Goal: Manage account settings

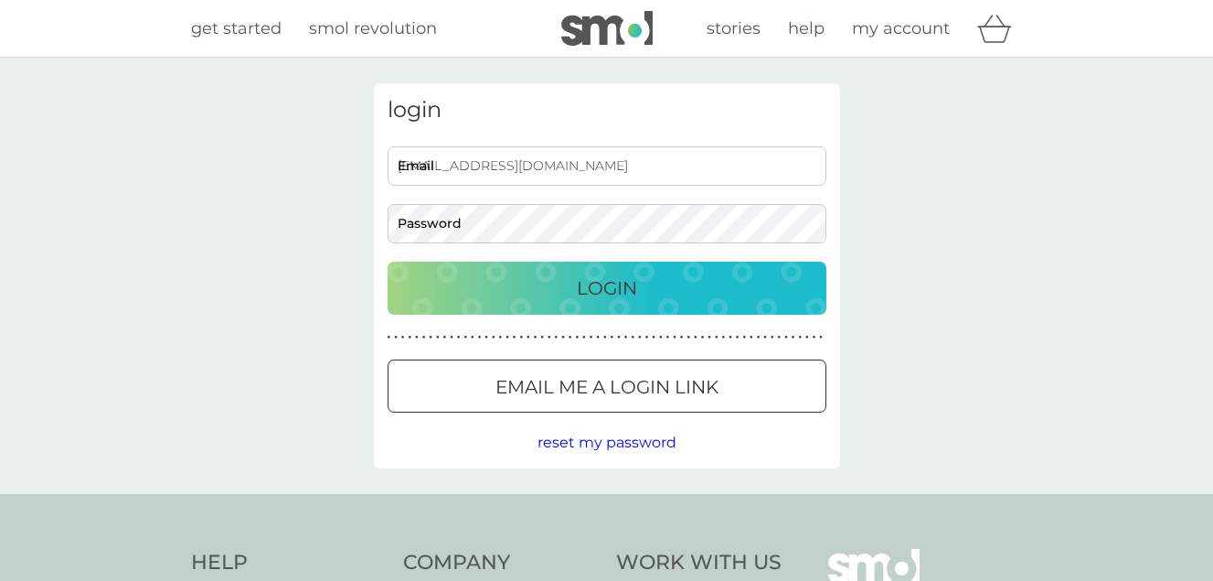
click at [532, 167] on input "[EMAIL_ADDRESS][DOMAIN_NAME]" at bounding box center [607, 165] width 439 height 39
click at [552, 164] on input "[EMAIL_ADDRESS][DOMAIN_NAME]" at bounding box center [607, 165] width 439 height 39
type input "s"
type input "[EMAIL_ADDRESS][DOMAIN_NAME]"
click at [610, 283] on p "Login" at bounding box center [607, 287] width 60 height 29
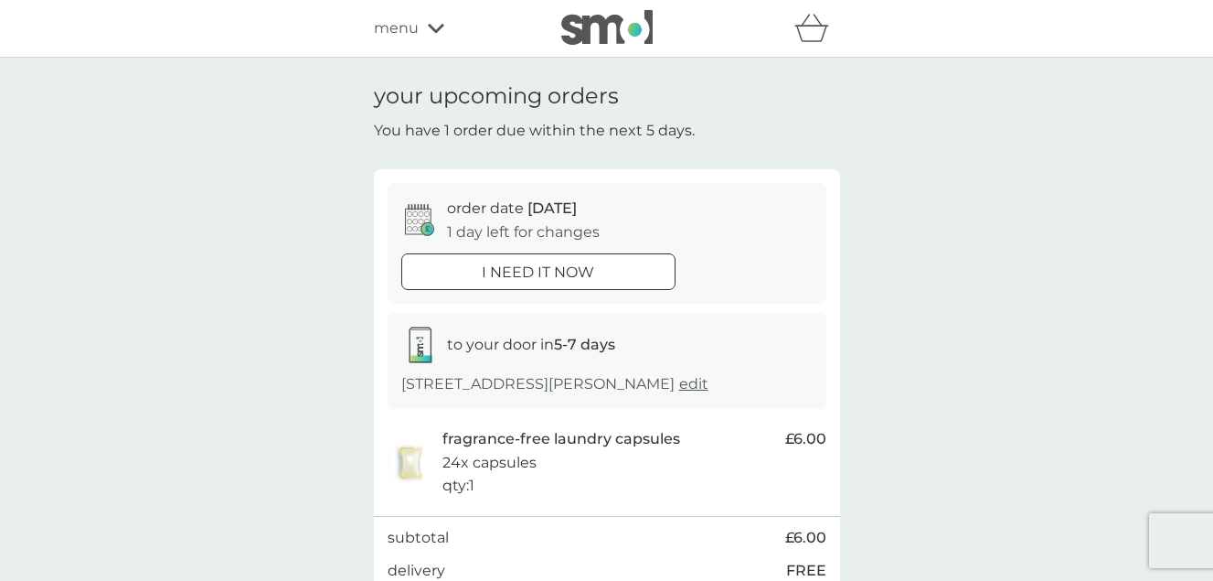
click at [435, 27] on icon at bounding box center [436, 28] width 16 height 11
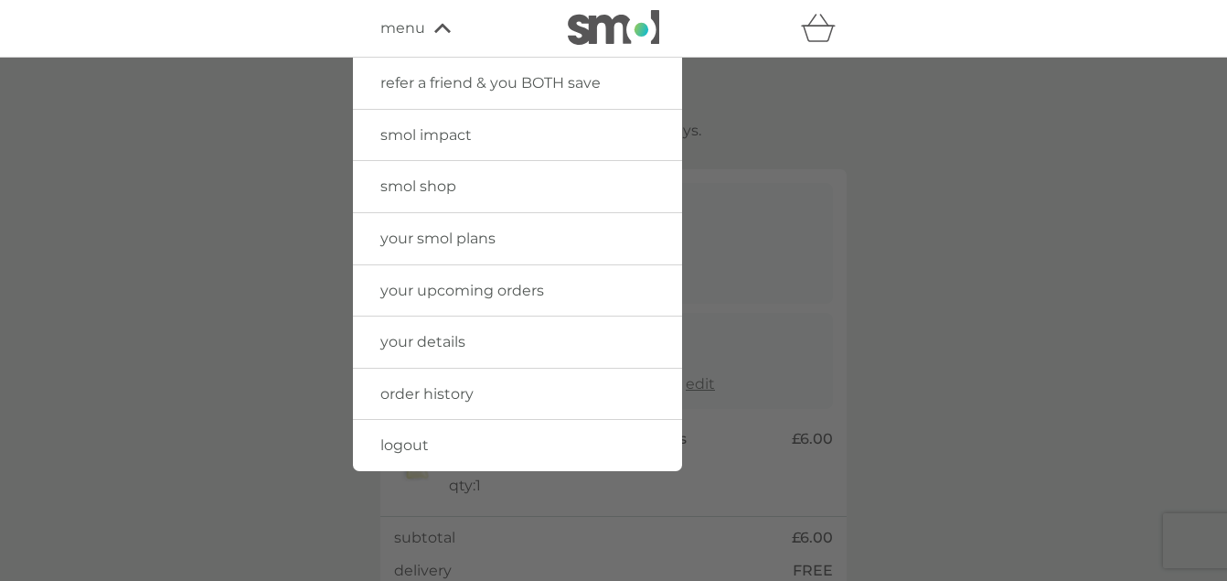
click at [440, 336] on span "your details" at bounding box center [422, 341] width 85 height 17
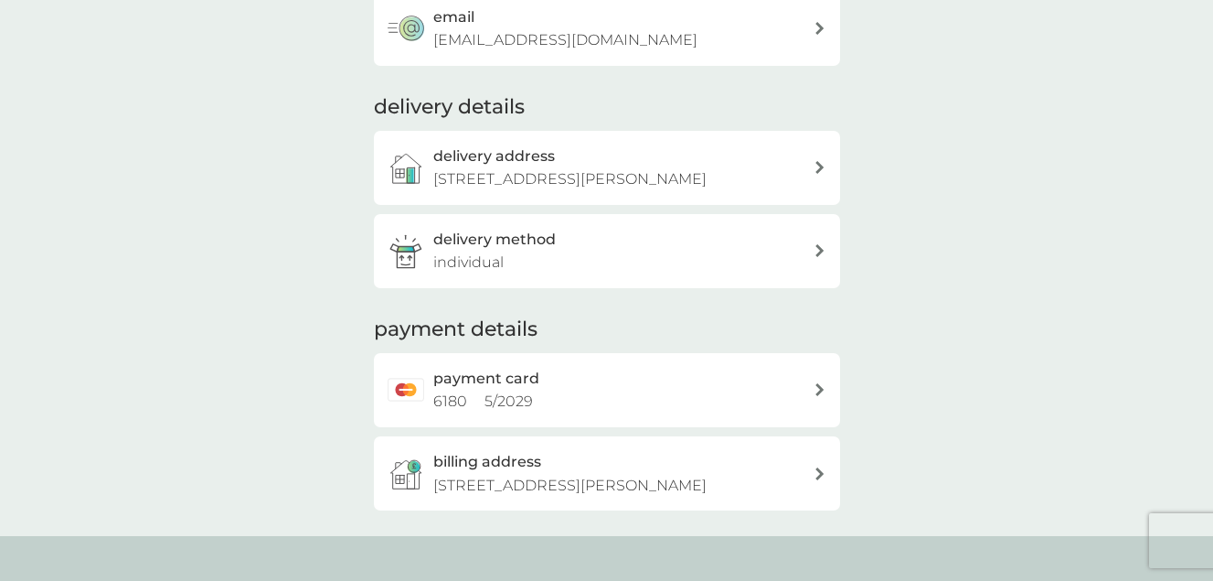
scroll to position [366, 0]
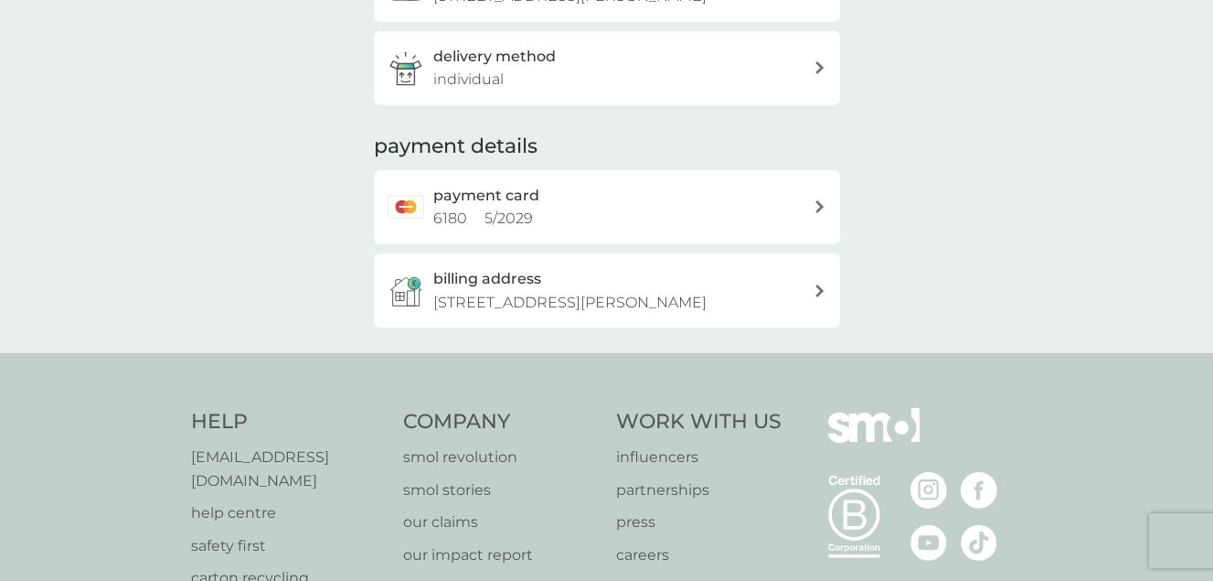
click at [815, 213] on div at bounding box center [820, 206] width 13 height 13
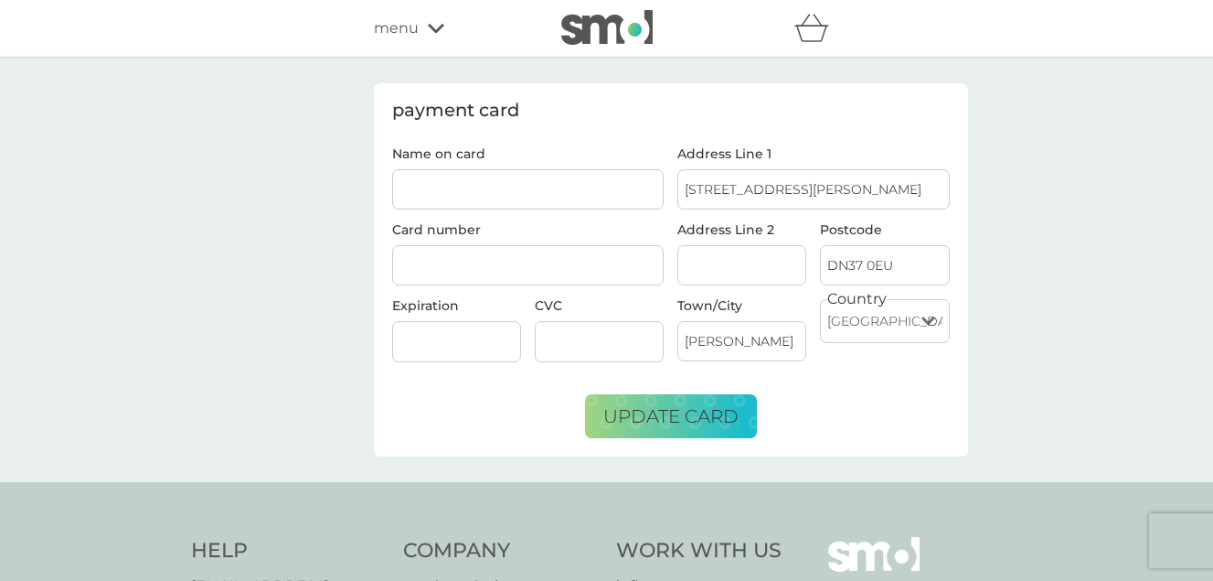
click at [1079, 181] on div "payment card Name on card Card number Expiration CVC Address Line 1 [GEOGRAPHIC…" at bounding box center [606, 270] width 1213 height 424
click at [1079, 181] on div "payment card Name on card Card number Expiration CVC Address Line 1 34 Skinners…" at bounding box center [606, 270] width 1213 height 424
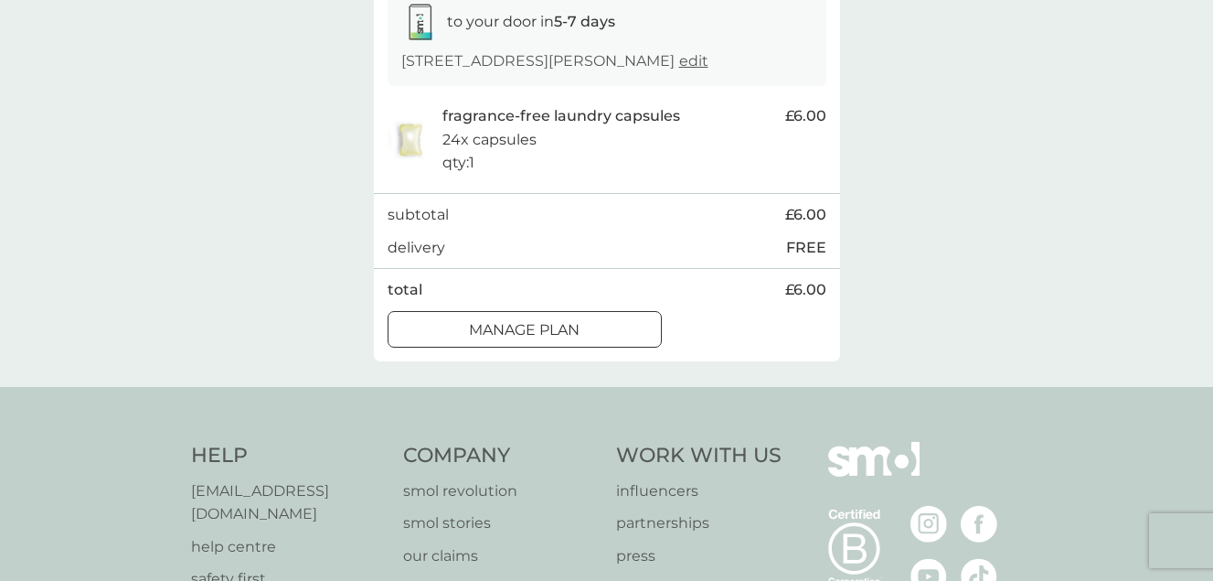
scroll to position [366, 0]
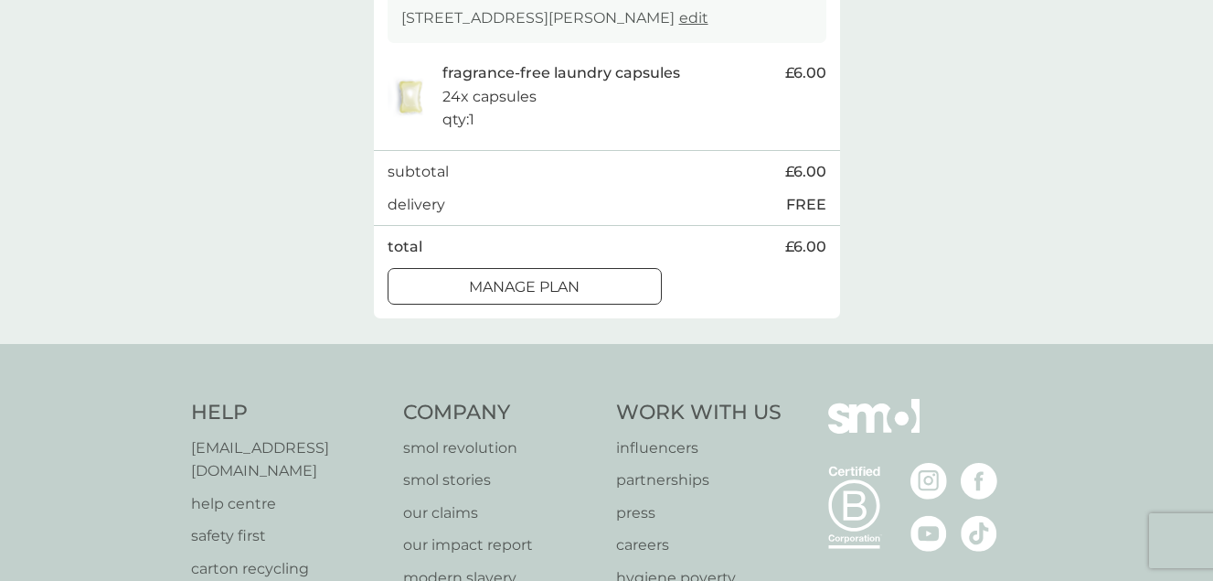
click at [523, 287] on div at bounding box center [524, 285] width 3 height 3
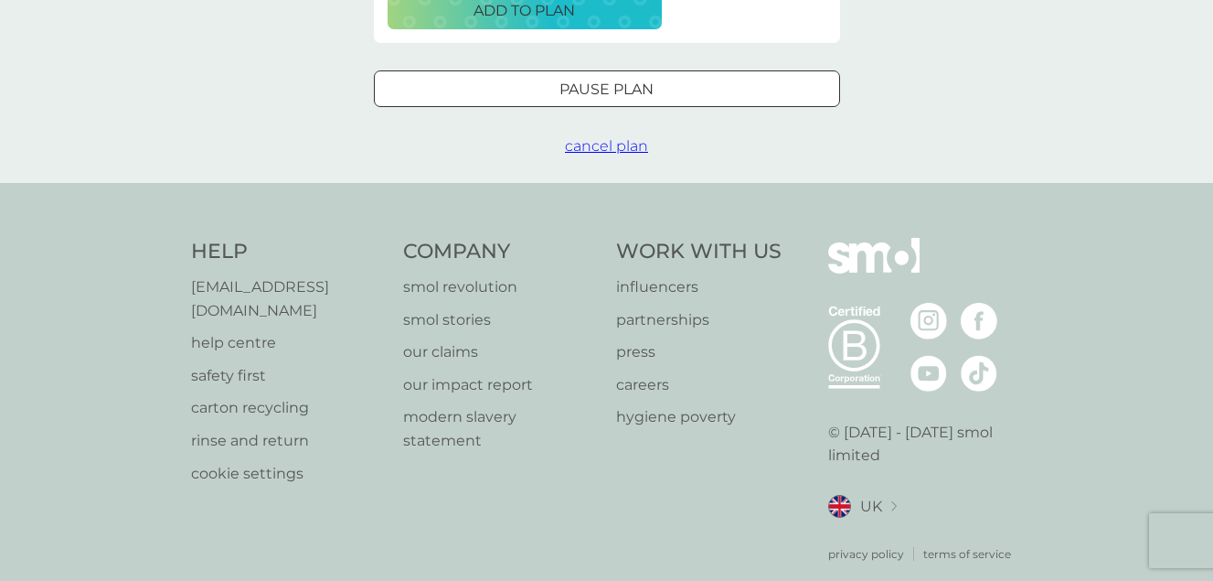
scroll to position [785, 0]
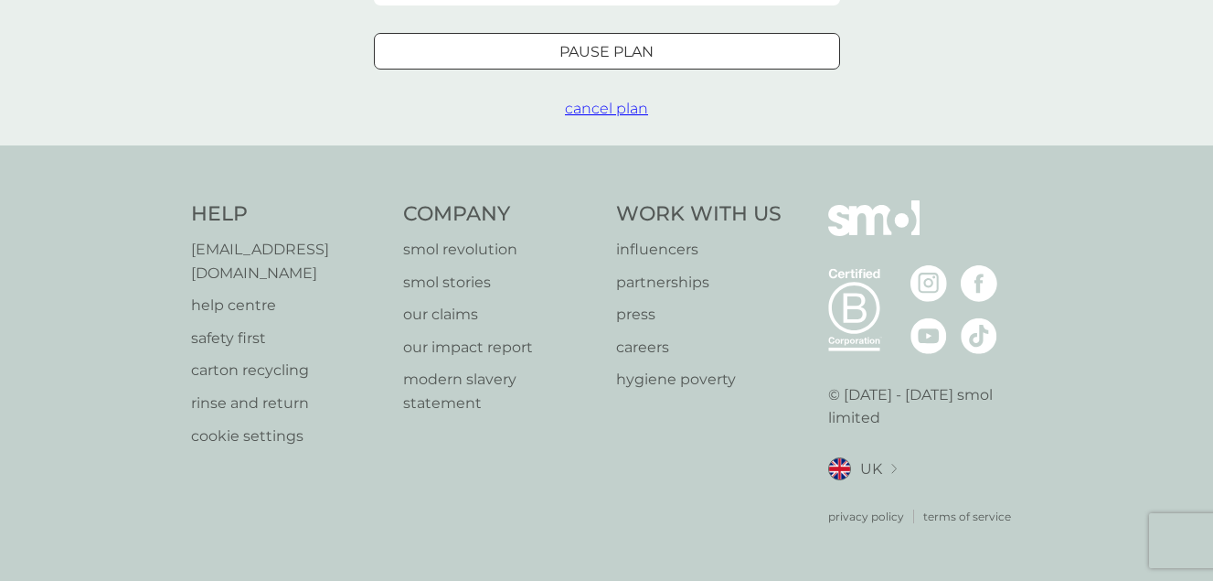
click at [237, 297] on p "help centre" at bounding box center [288, 306] width 195 height 24
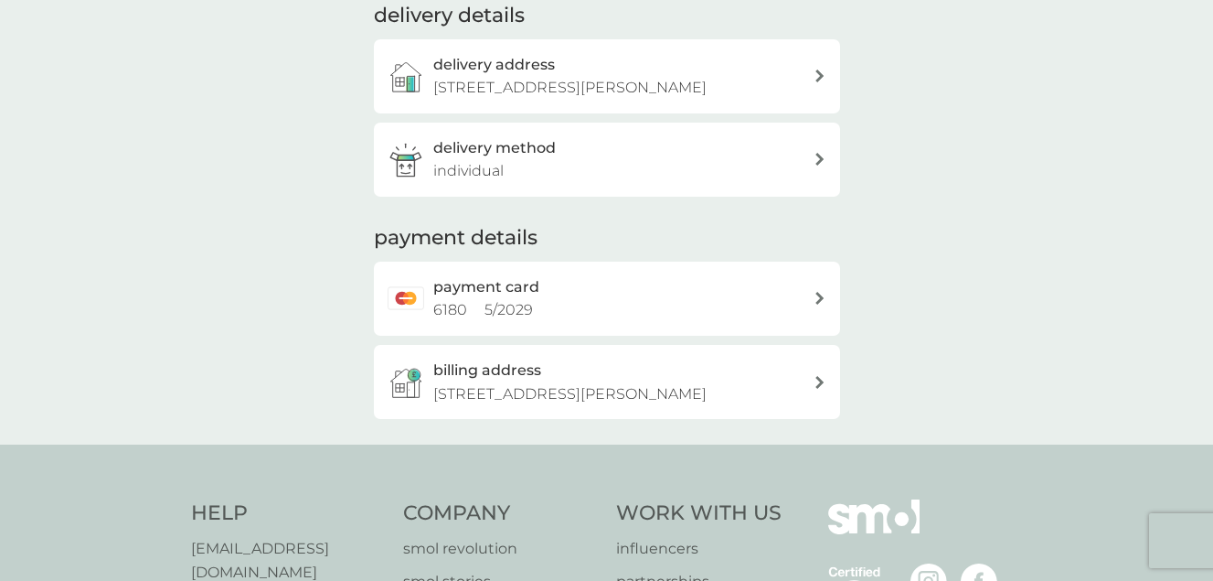
scroll to position [366, 0]
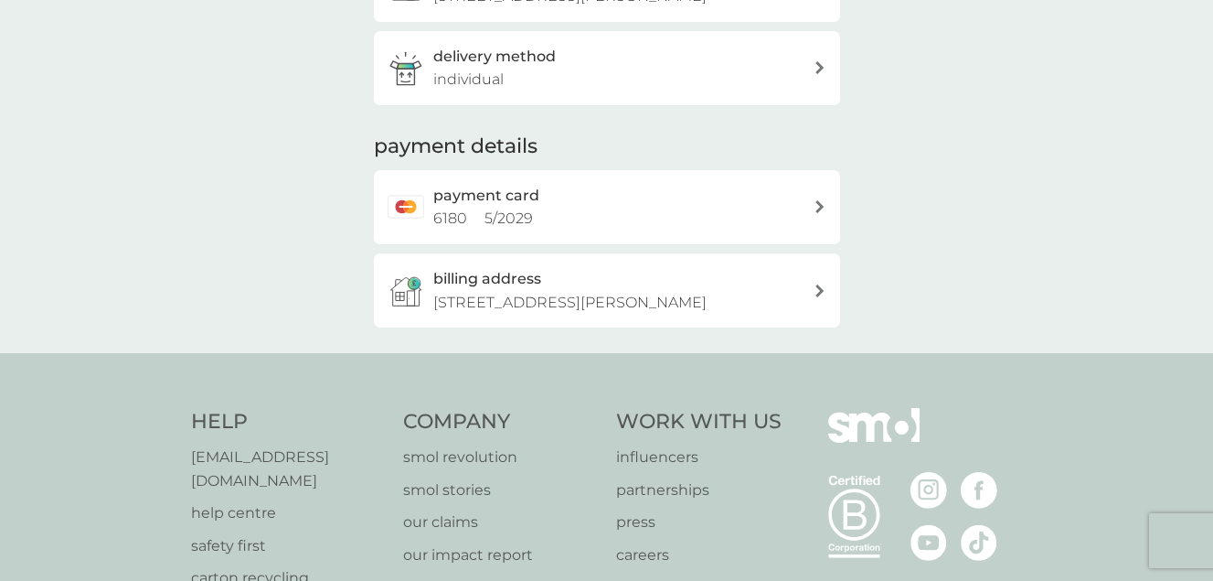
click at [821, 222] on div "payment card 6180 5 / 2029" at bounding box center [607, 207] width 466 height 74
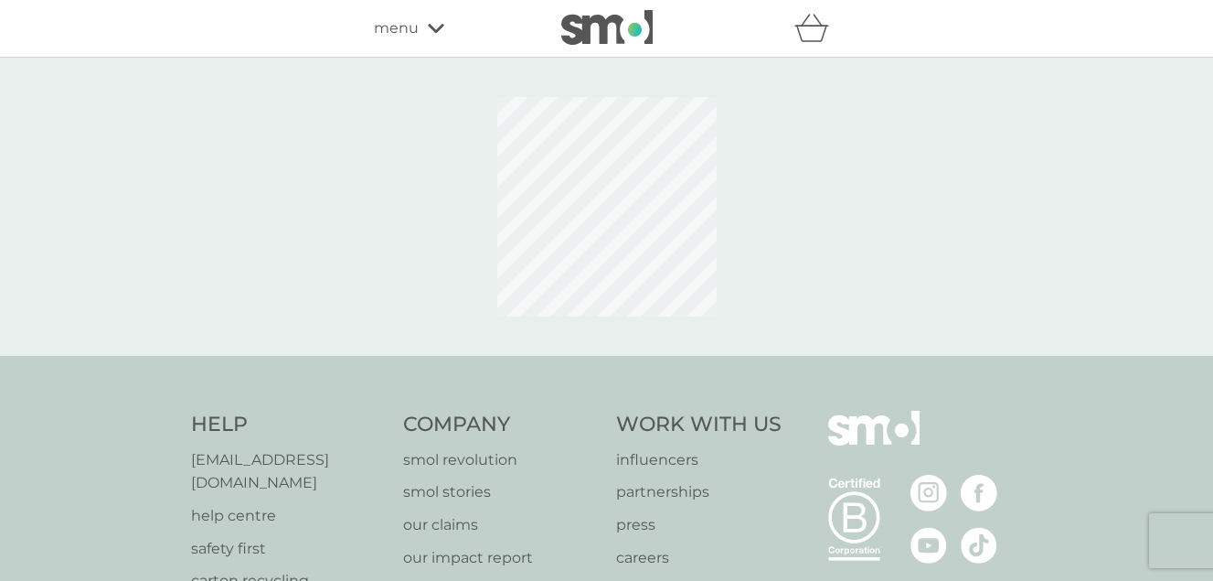
scroll to position [187, 0]
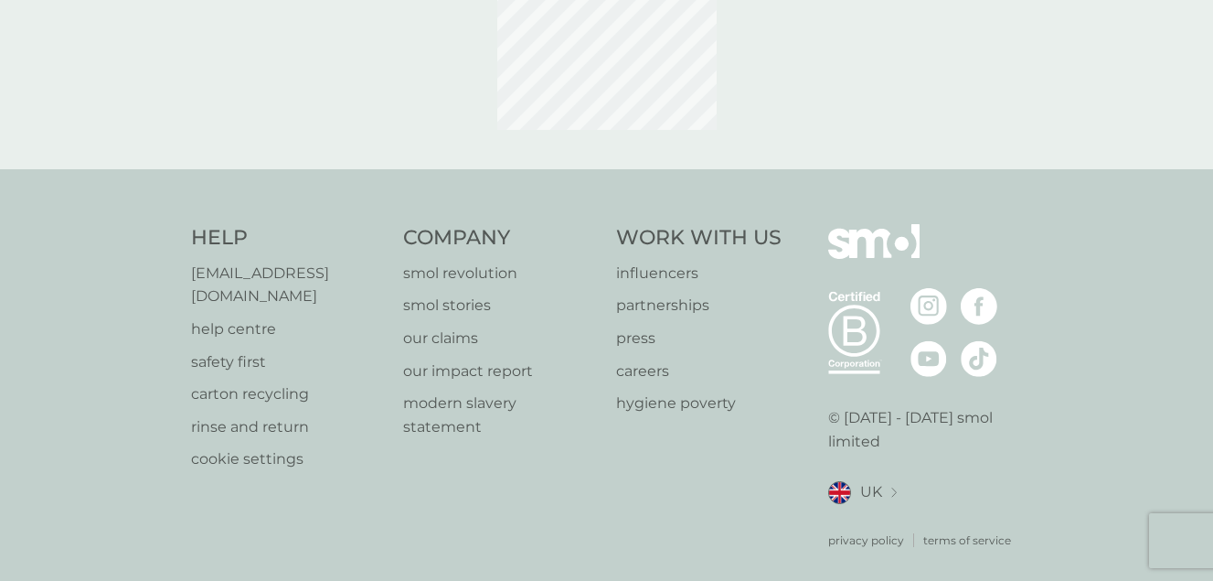
click at [257, 266] on p "[EMAIL_ADDRESS][DOMAIN_NAME]" at bounding box center [288, 285] width 195 height 47
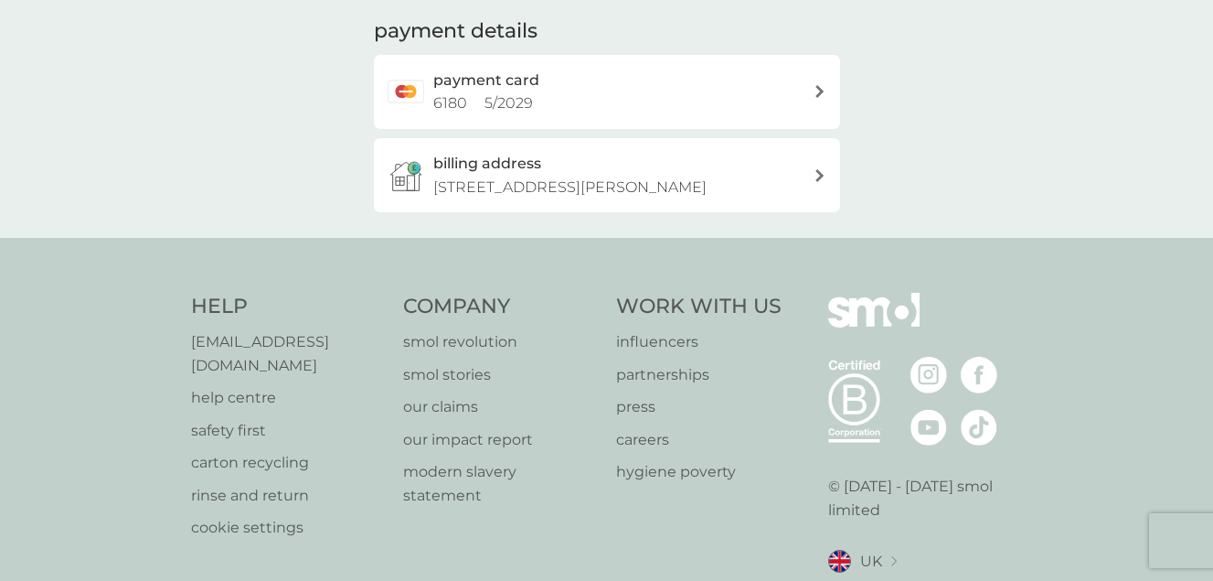
scroll to position [549, 0]
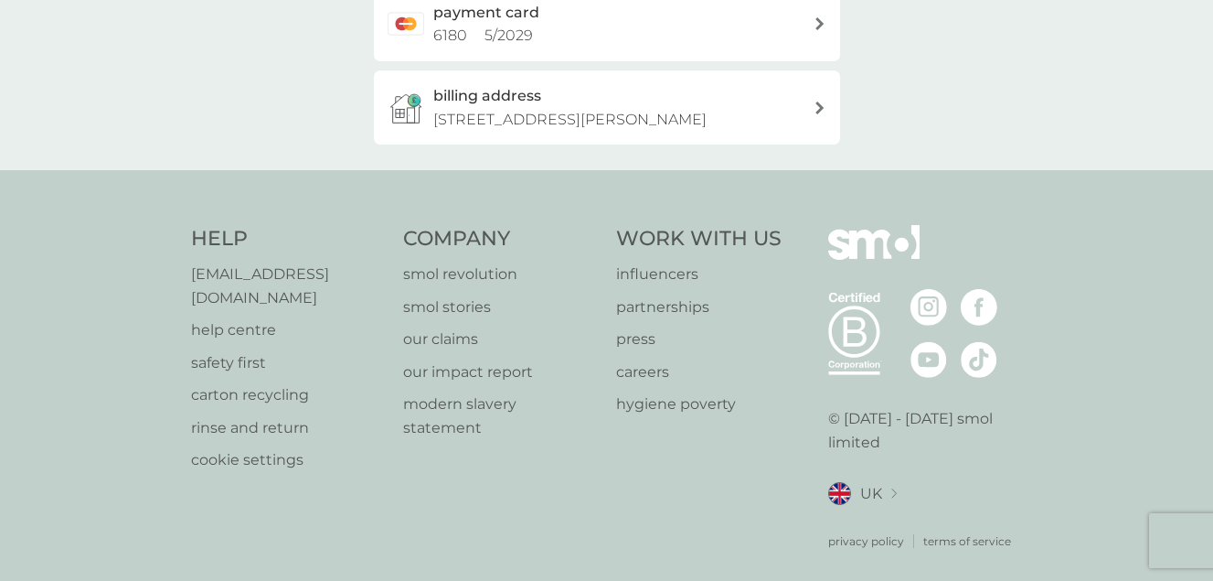
click at [276, 309] on p "[EMAIL_ADDRESS][DOMAIN_NAME]" at bounding box center [288, 285] width 195 height 47
click at [214, 309] on p "[EMAIL_ADDRESS][DOMAIN_NAME]" at bounding box center [288, 285] width 195 height 47
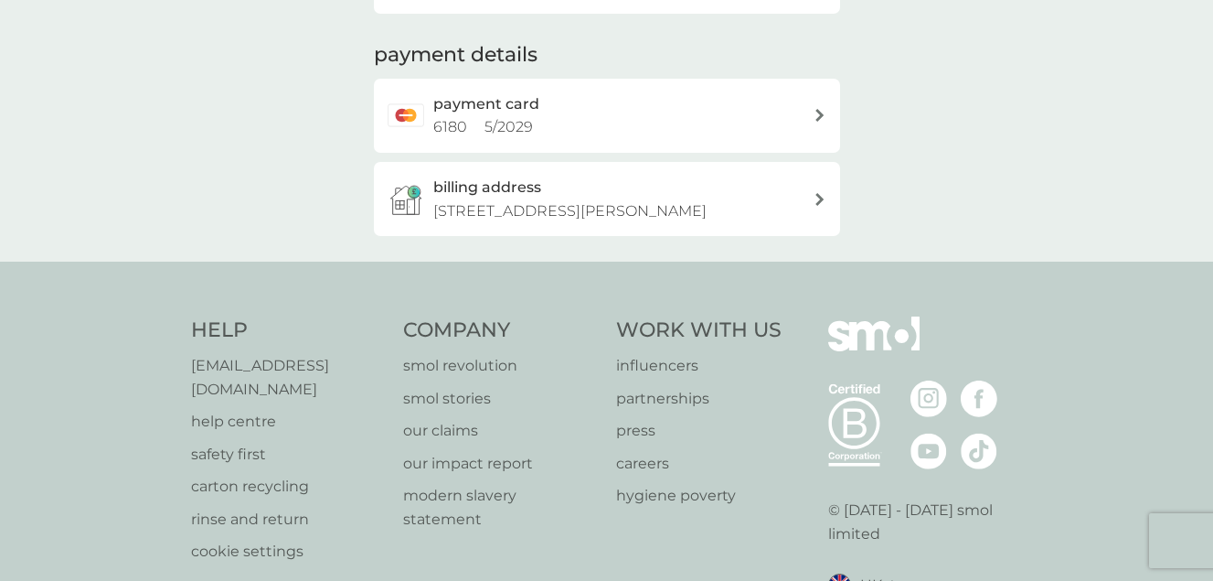
scroll to position [596, 0]
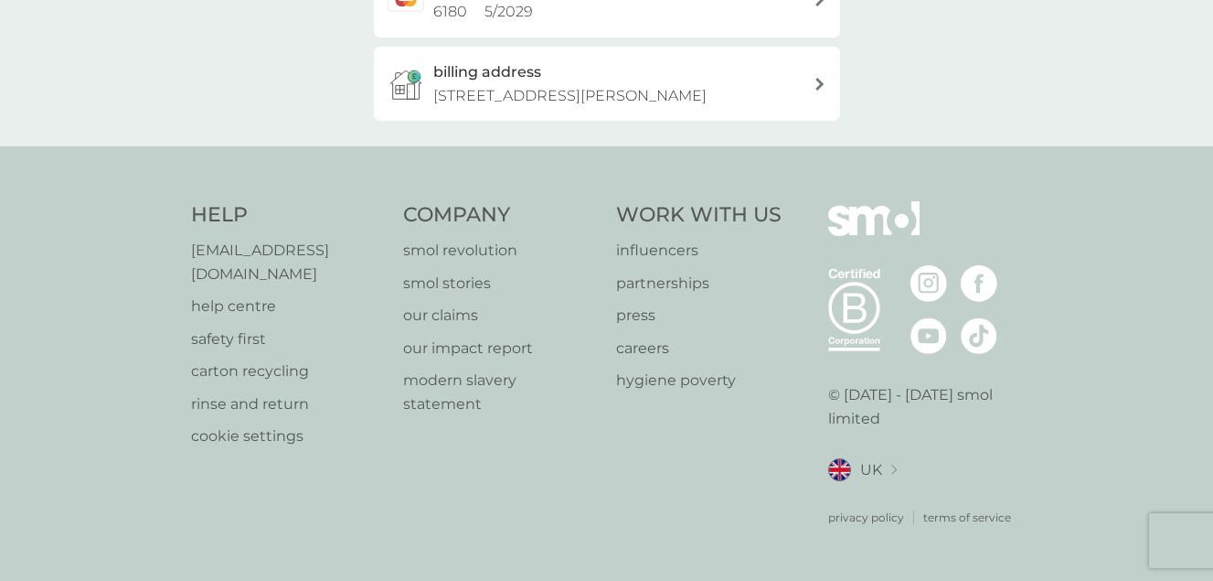
click at [233, 300] on p "help centre" at bounding box center [288, 306] width 195 height 24
